Goal: Use online tool/utility: Utilize a website feature to perform a specific function

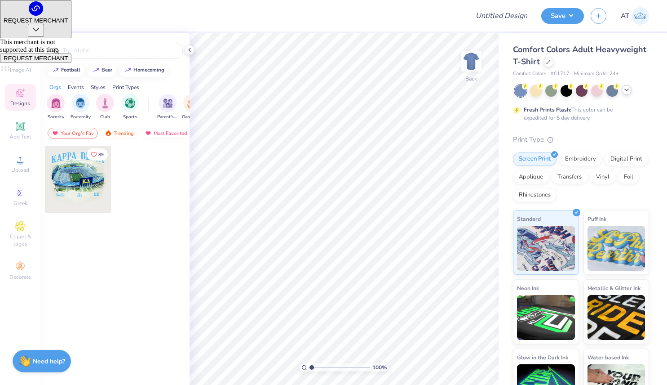
click at [628, 93] on div at bounding box center [627, 90] width 10 height 10
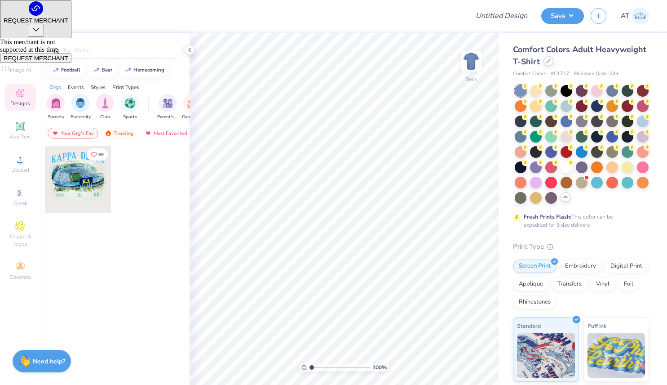
click at [547, 58] on div at bounding box center [549, 61] width 10 height 10
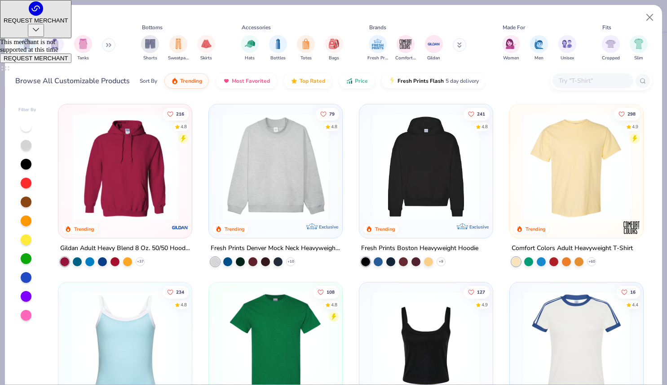
click at [582, 80] on input "text" at bounding box center [592, 81] width 69 height 10
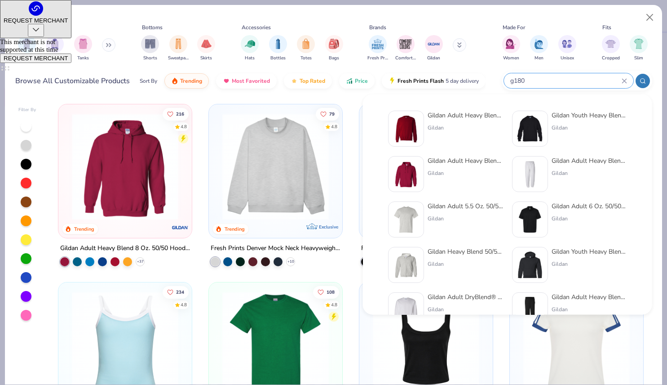
type input "g180"
click at [444, 125] on div "Gildan" at bounding box center [466, 128] width 76 height 8
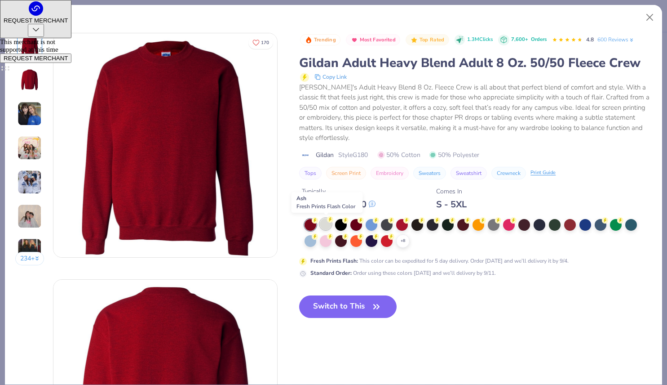
click at [325, 224] on div at bounding box center [326, 224] width 12 height 12
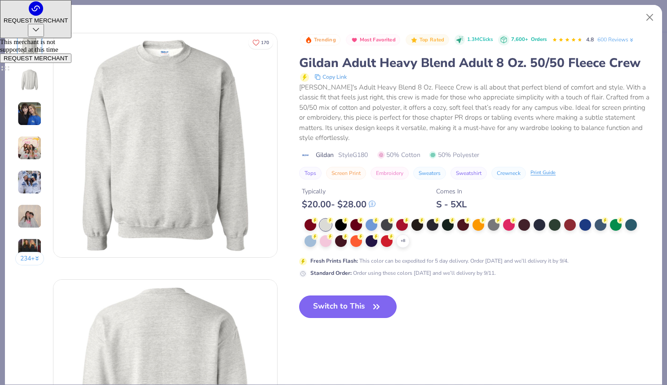
click at [343, 306] on button "Switch to This" at bounding box center [348, 306] width 98 height 22
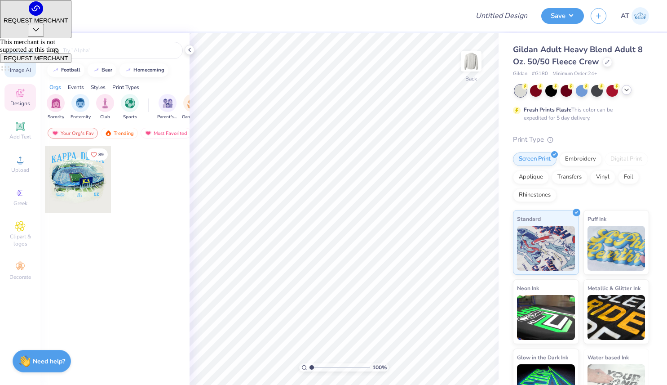
click at [17, 64] on icon at bounding box center [20, 59] width 11 height 11
select select "4"
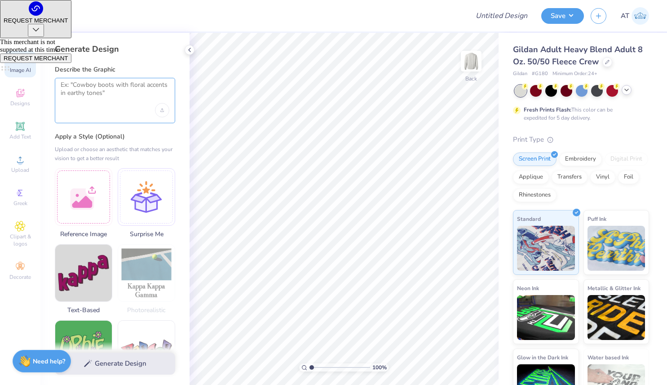
click at [124, 93] on textarea at bounding box center [115, 92] width 109 height 22
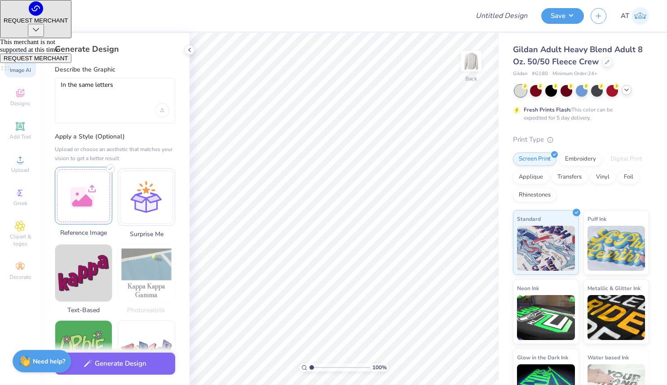
click at [100, 191] on div at bounding box center [84, 196] width 58 height 58
click at [162, 110] on icon "Upload image" at bounding box center [162, 109] width 0 height 2
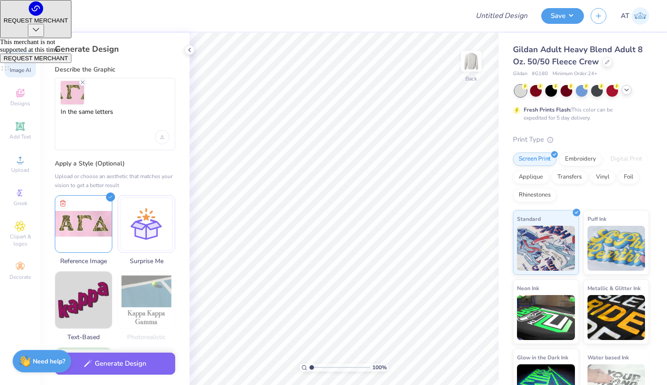
click at [136, 107] on div "In the same letters" at bounding box center [115, 114] width 120 height 72
click at [136, 112] on textarea "In the same letters" at bounding box center [115, 119] width 109 height 22
click at [144, 110] on textarea "In the same letters as the refrnce image," at bounding box center [115, 119] width 109 height 22
click at [141, 110] on textarea "In the same letters as the refrnce image," at bounding box center [115, 119] width 109 height 22
click at [142, 119] on textarea "In the same letters as the reference image," at bounding box center [115, 119] width 109 height 22
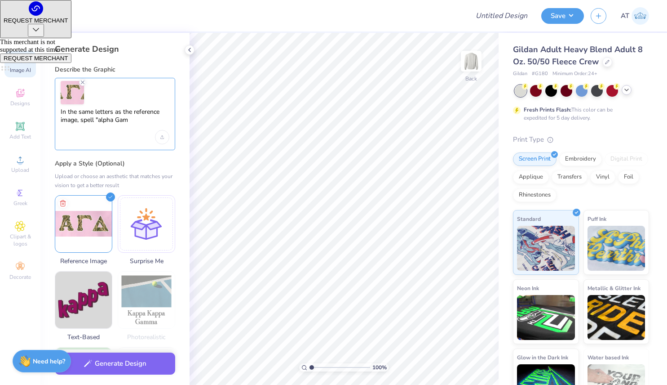
drag, startPoint x: 136, startPoint y: 119, endPoint x: 100, endPoint y: 119, distance: 36.0
click at [100, 119] on textarea "In the same letters as the reference image, spell "alpha Gam" at bounding box center [115, 119] width 109 height 22
type textarea "In the same letters as the reference image, spell "ALPHA GAM""
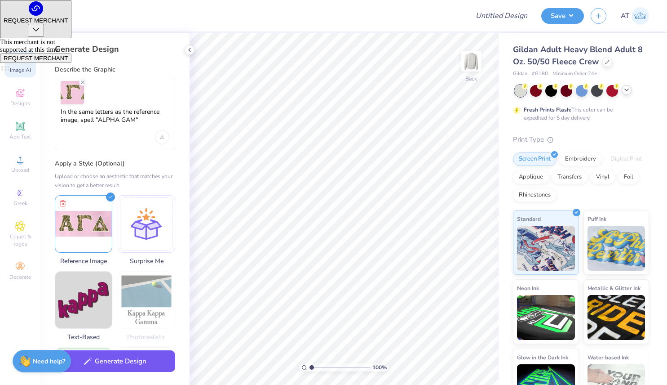
click at [116, 353] on button "Generate Design" at bounding box center [115, 361] width 120 height 22
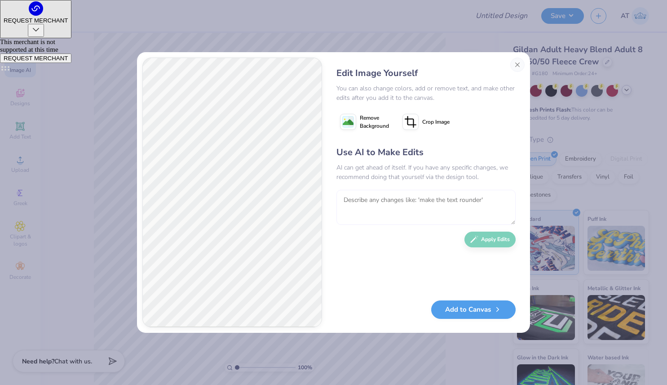
click at [461, 200] on textarea at bounding box center [426, 207] width 179 height 35
type textarea "k"
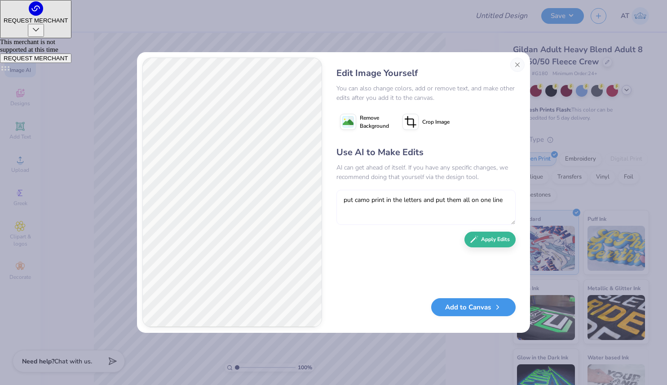
type textarea "put camo print in the letters and put them all on one line"
click at [478, 306] on button "Add to Canvas" at bounding box center [473, 307] width 85 height 18
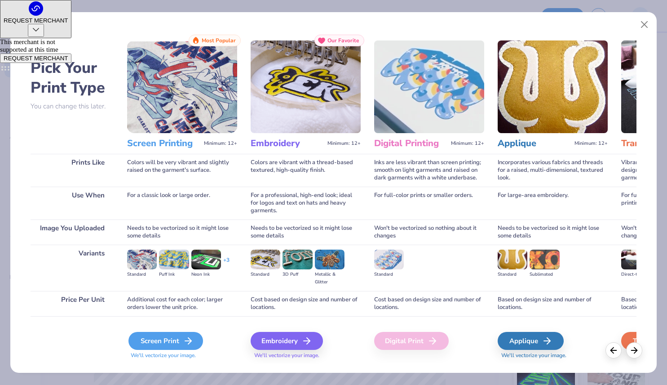
click at [174, 347] on div "Screen Print" at bounding box center [166, 341] width 75 height 18
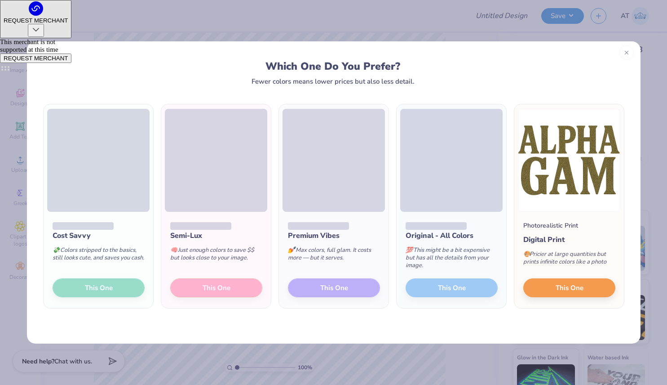
click at [628, 56] on div at bounding box center [627, 52] width 14 height 14
